Goal: Information Seeking & Learning: Learn about a topic

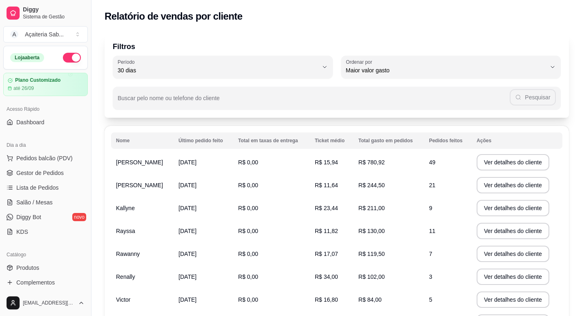
select select "30"
select select "HIGHEST_TOTAL_SPENT_WITH_ORDERS"
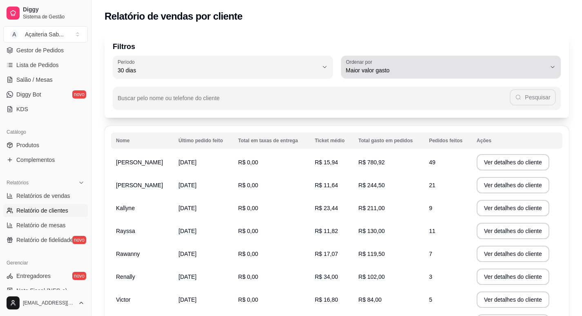
click at [437, 65] on div "Maior valor gasto" at bounding box center [446, 67] width 200 height 16
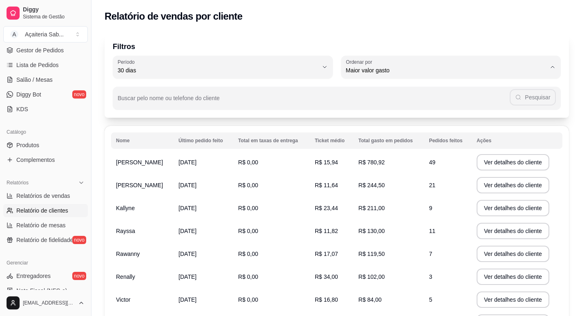
click at [397, 89] on span "Maior número de pedidos" at bounding box center [446, 90] width 191 height 8
type input "HIGHEST_ORDER_COUNT"
select select "HIGHEST_ORDER_COUNT"
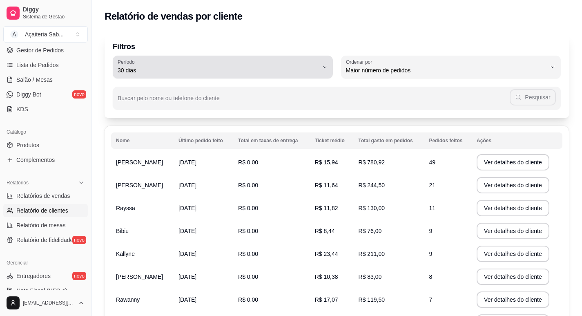
click at [223, 71] on span "30 dias" at bounding box center [218, 70] width 200 height 8
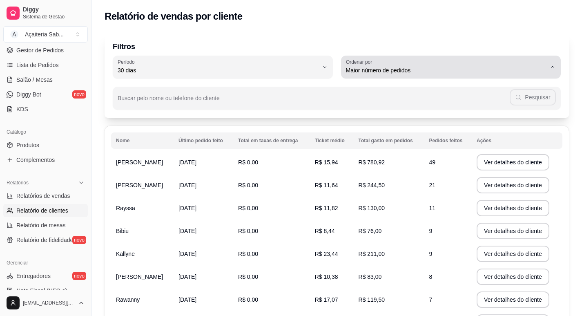
click at [409, 65] on div "Maior número de pedidos" at bounding box center [446, 67] width 200 height 16
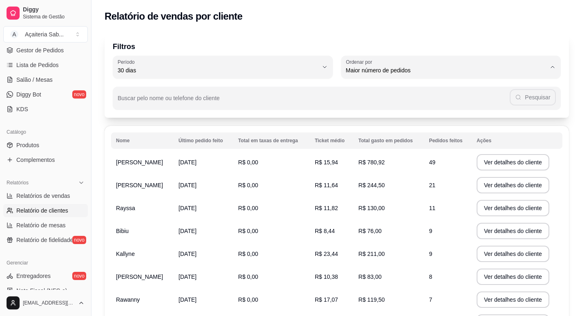
click at [391, 117] on span "Maior valor gasto" at bounding box center [446, 117] width 191 height 8
type input "HIGHEST_TOTAL_SPENT_WITH_ORDERS"
select select "HIGHEST_TOTAL_SPENT_WITH_ORDERS"
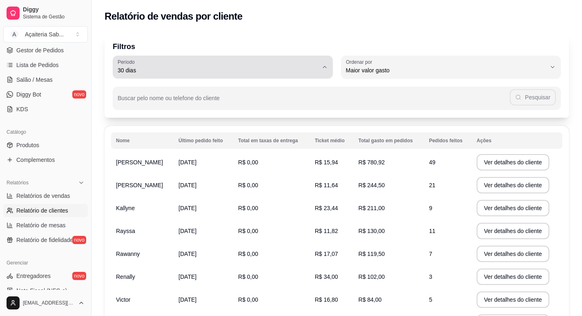
click at [244, 68] on span "30 dias" at bounding box center [218, 70] width 200 height 8
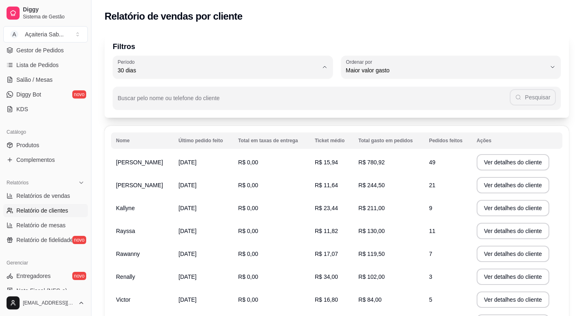
click at [131, 132] on span "15 dias" at bounding box center [218, 130] width 191 height 8
type input "15"
select select "15"
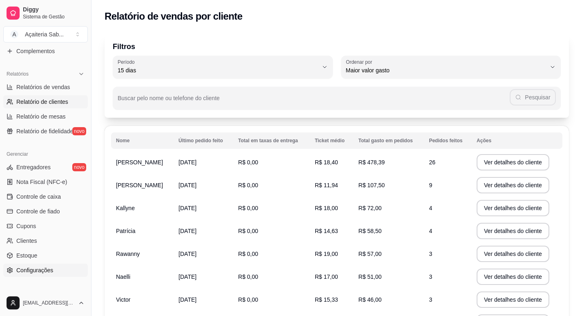
scroll to position [190, 0]
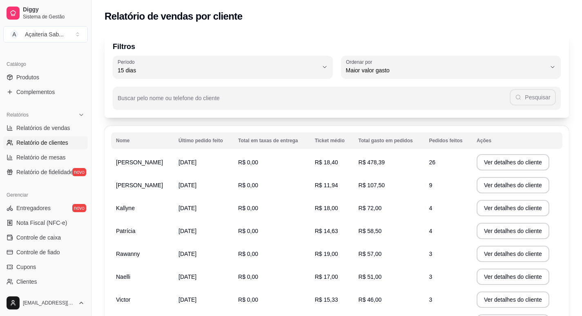
click at [138, 73] on span "15 dias" at bounding box center [218, 70] width 200 height 8
click at [129, 146] on span "30 dias" at bounding box center [218, 143] width 191 height 8
type input "30"
select select "30"
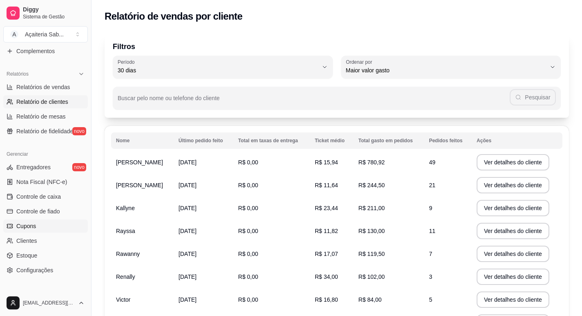
click at [31, 225] on span "Cupons" at bounding box center [26, 226] width 20 height 8
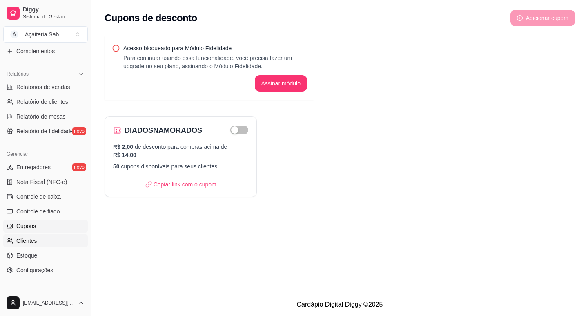
click at [36, 241] on span "Clientes" at bounding box center [26, 240] width 21 height 8
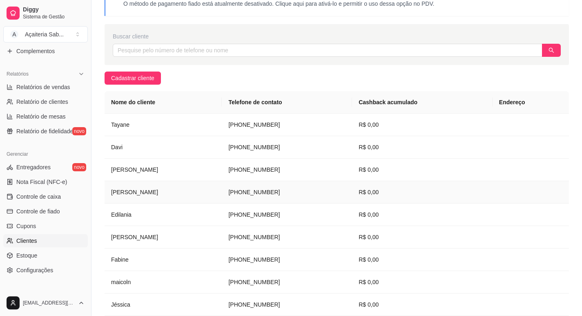
scroll to position [10, 0]
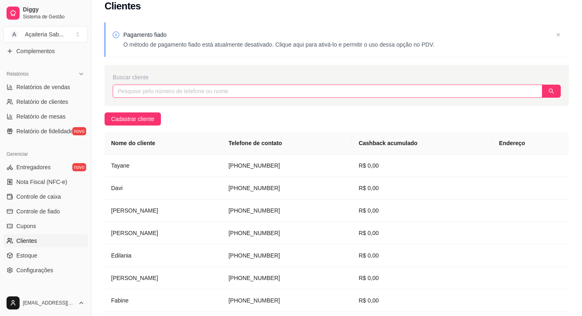
click at [181, 89] on input "text" at bounding box center [327, 91] width 429 height 13
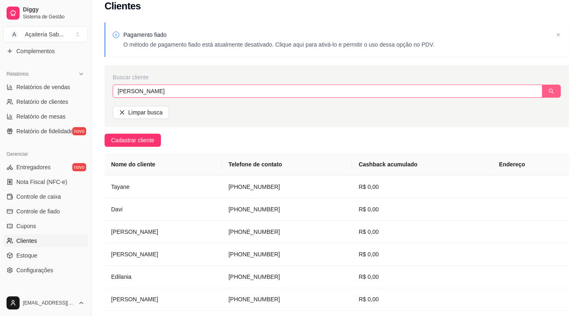
click at [552, 91] on icon "search" at bounding box center [551, 91] width 6 height 6
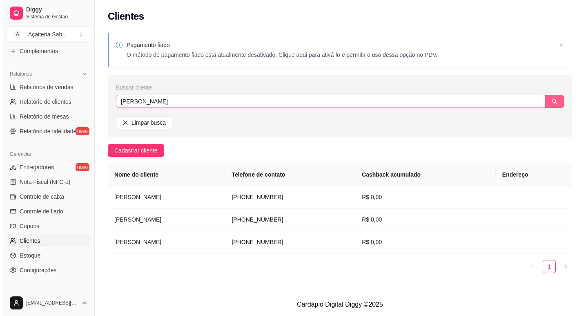
scroll to position [0, 0]
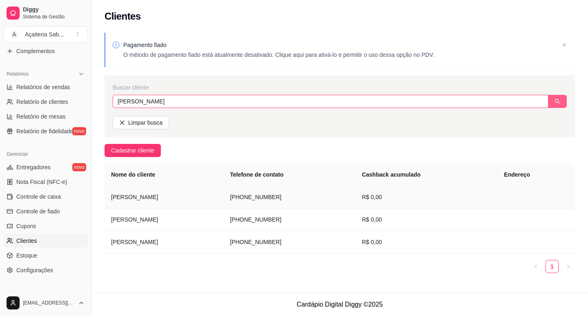
type input "[PERSON_NAME]"
click at [237, 195] on td "[PHONE_NUMBER]" at bounding box center [289, 197] width 132 height 22
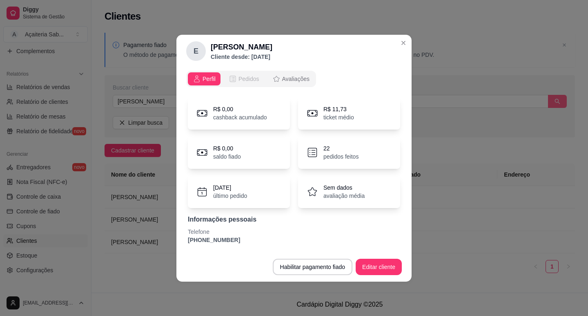
click at [242, 75] on span "Pedidos" at bounding box center [248, 79] width 21 height 8
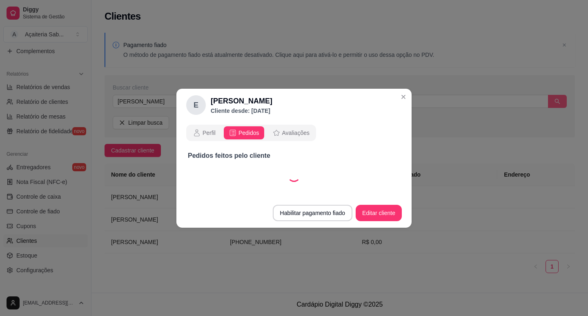
select select "30"
select select "ALL"
select select "30"
select select "ALL"
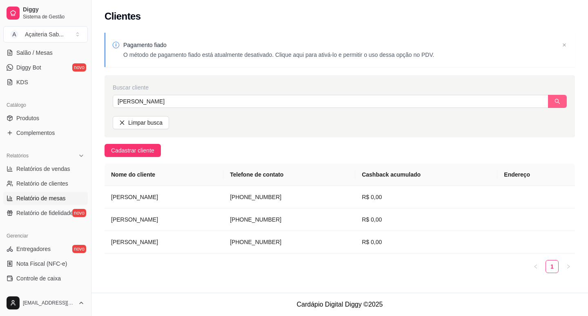
scroll to position [109, 0]
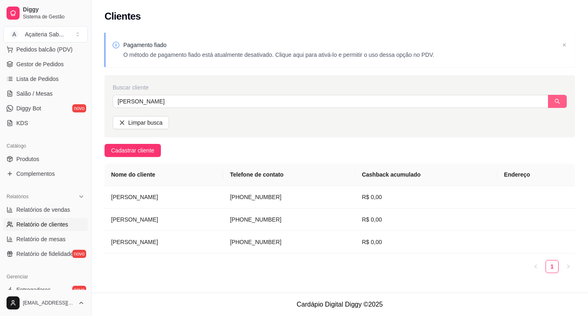
click at [40, 223] on span "Relatório de clientes" at bounding box center [42, 224] width 52 height 8
select select "30"
select select "HIGHEST_TOTAL_SPENT_WITH_ORDERS"
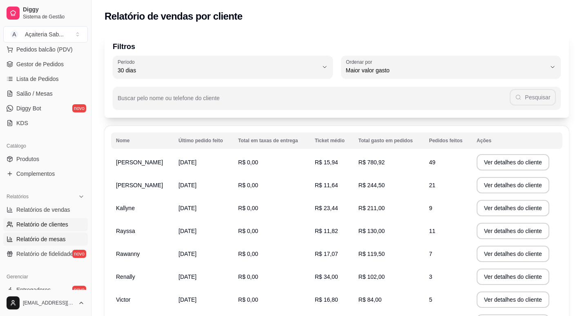
click at [33, 238] on span "Relatório de mesas" at bounding box center [40, 239] width 49 height 8
select select "TOTAL_OF_ORDERS"
select select "7"
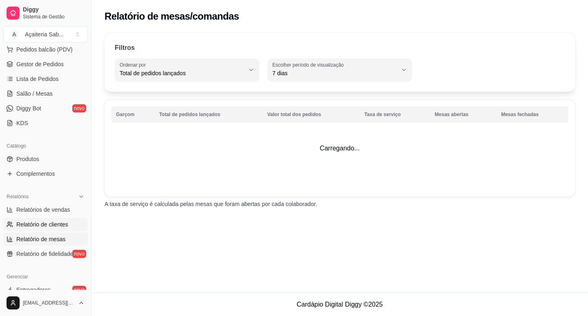
click at [37, 224] on span "Relatório de clientes" at bounding box center [42, 224] width 52 height 8
select select "30"
select select "HIGHEST_TOTAL_SPENT_WITH_ORDERS"
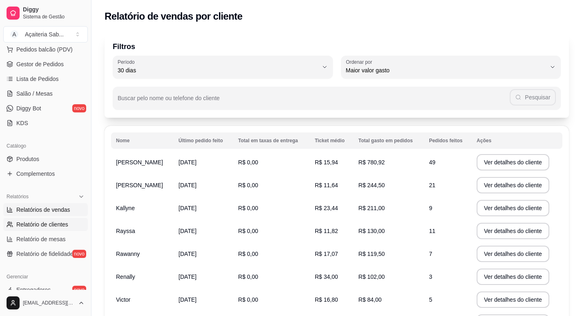
click at [40, 208] on span "Relatórios de vendas" at bounding box center [43, 209] width 54 height 8
select select "ALL"
select select "0"
